Goal: Submit feedback/report problem

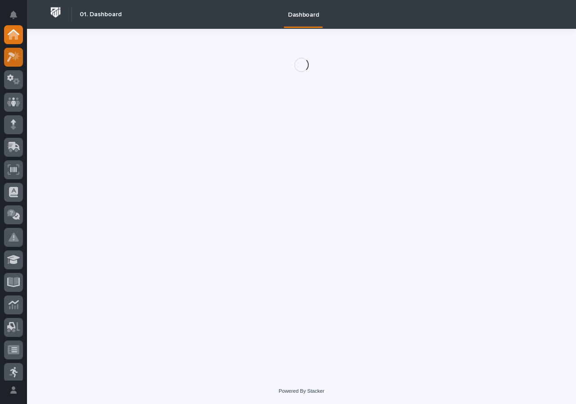
click at [9, 56] on icon at bounding box center [13, 57] width 13 height 10
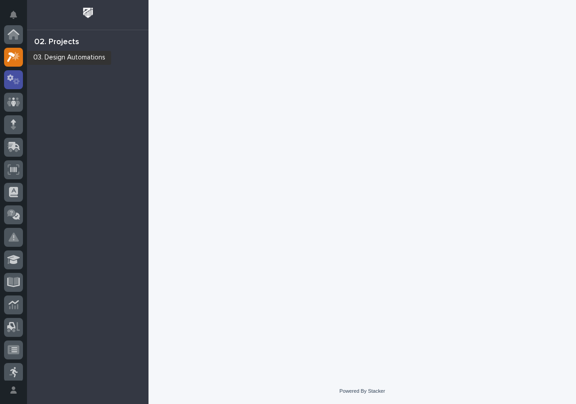
scroll to position [23, 0]
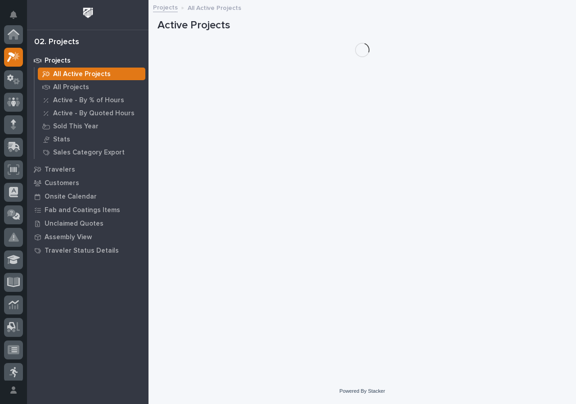
scroll to position [23, 0]
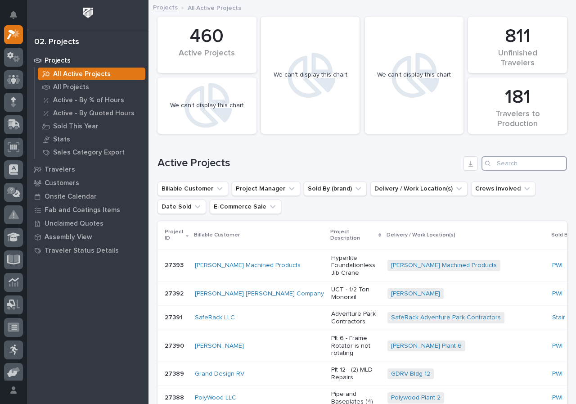
click at [527, 165] on input "Search" at bounding box center [525, 163] width 86 height 14
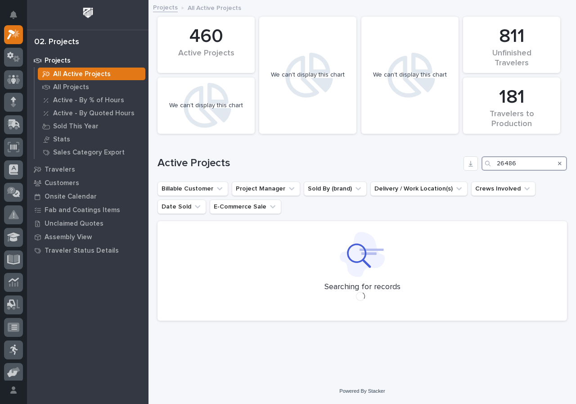
type input "26486"
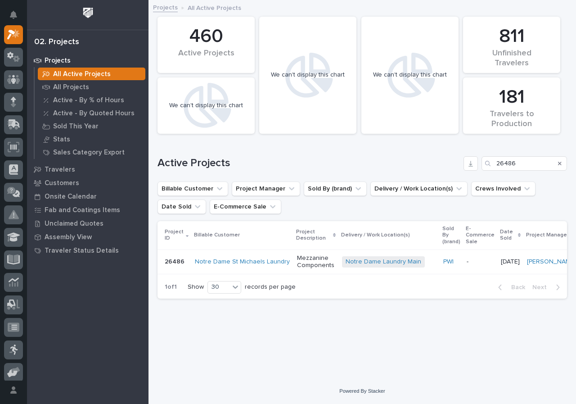
click at [283, 269] on div "Notre Dame St Michaels Laundry" at bounding box center [242, 261] width 95 height 15
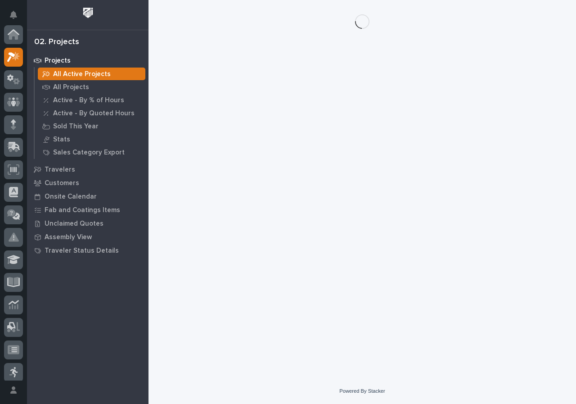
scroll to position [23, 0]
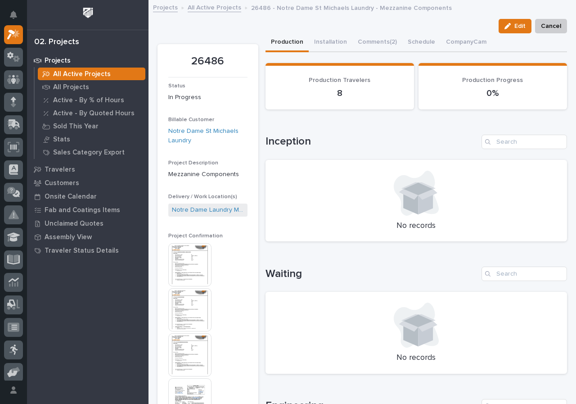
click at [400, 281] on div "Waiting No records" at bounding box center [417, 319] width 302 height 107
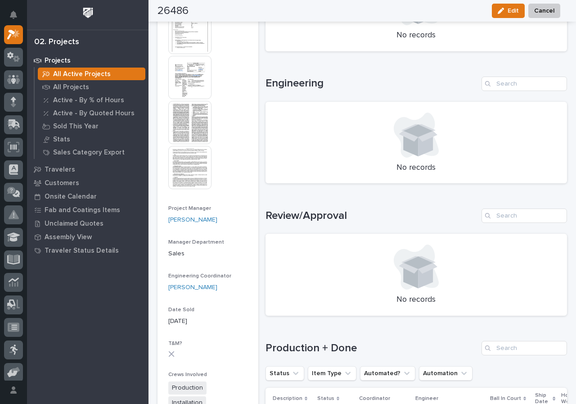
scroll to position [540, 0]
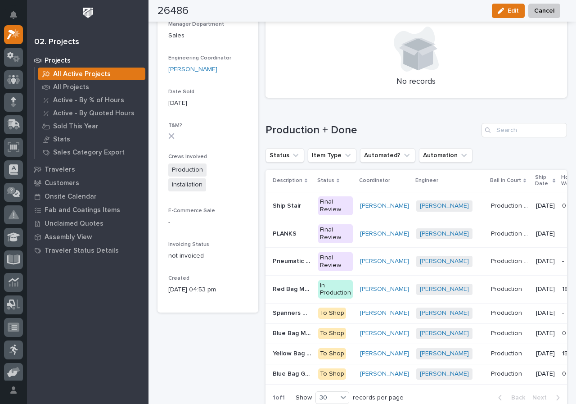
click at [304, 295] on div "Red Bag Mezz Red Bag Mezz" at bounding box center [292, 289] width 38 height 15
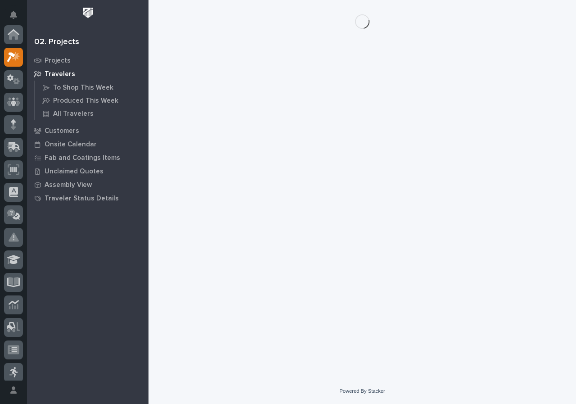
scroll to position [23, 0]
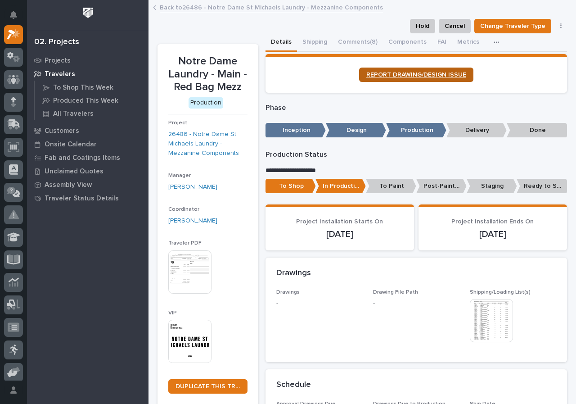
click at [422, 72] on span "REPORT DRAWING/DESIGN ISSUE" at bounding box center [416, 75] width 100 height 6
